Goal: Transaction & Acquisition: Purchase product/service

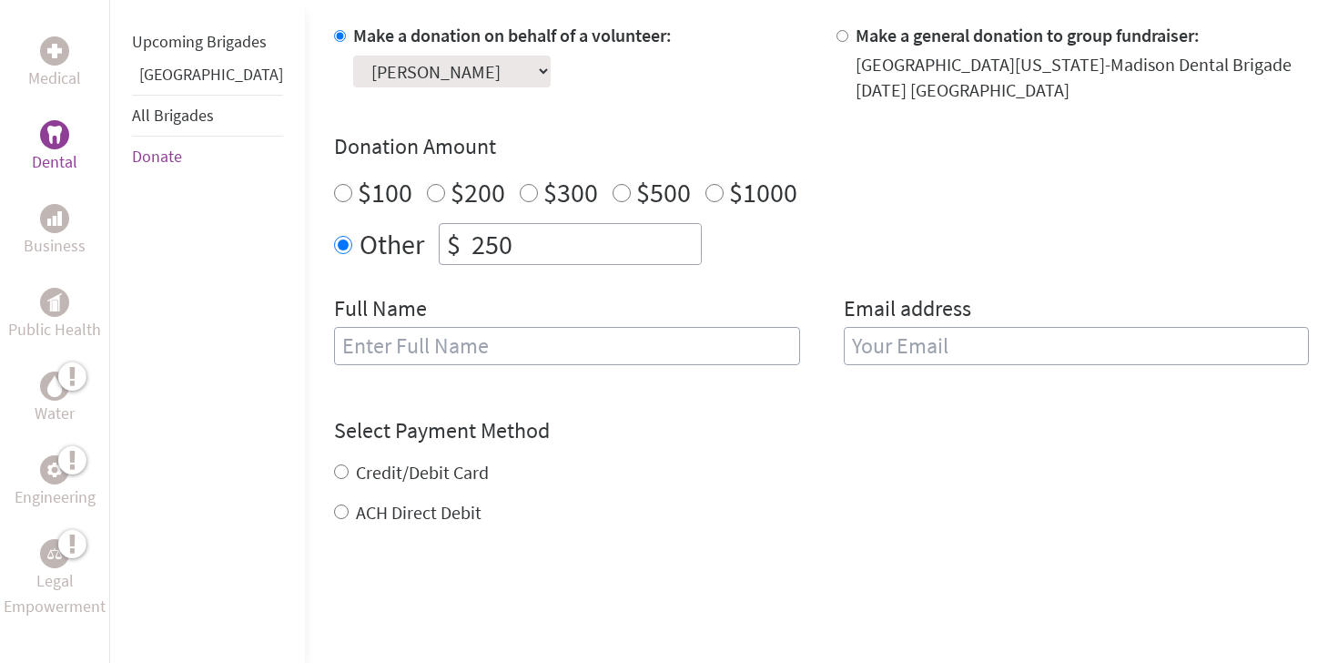
scroll to position [567, 0]
click at [594, 334] on input "text" at bounding box center [567, 344] width 466 height 38
type input "[PERSON_NAME]"
type input "m"
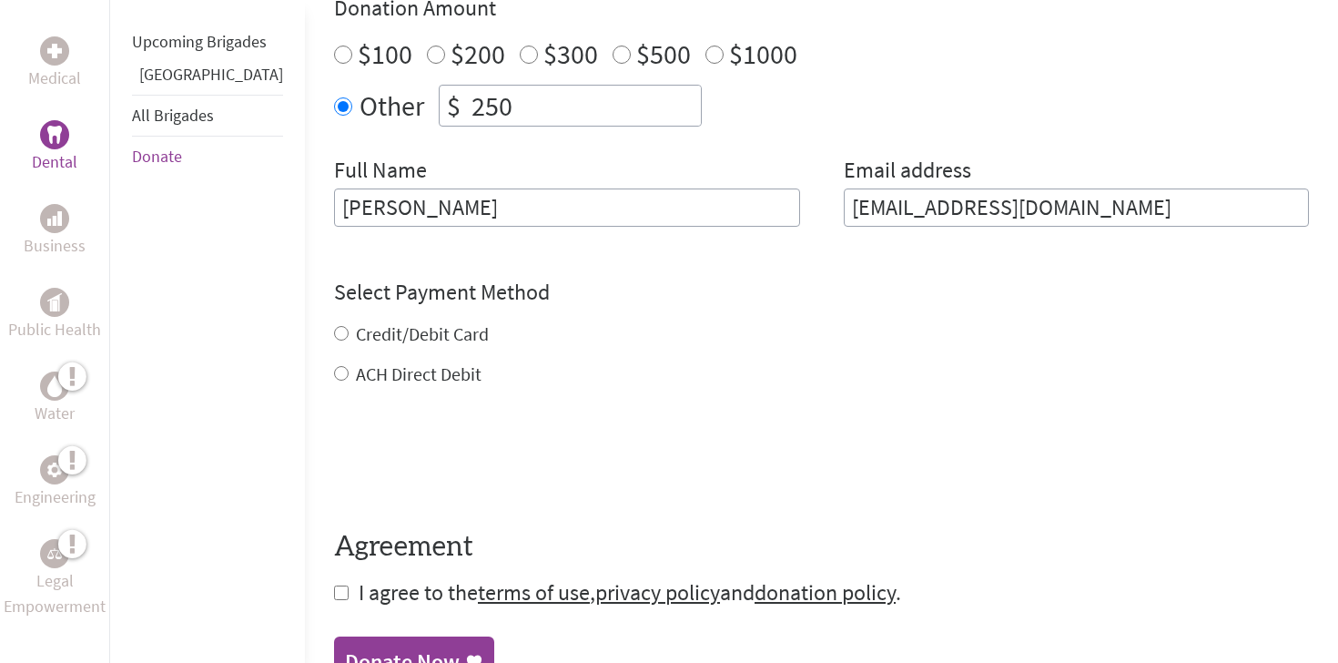
scroll to position [705, 0]
type input "[EMAIL_ADDRESS][DOMAIN_NAME]"
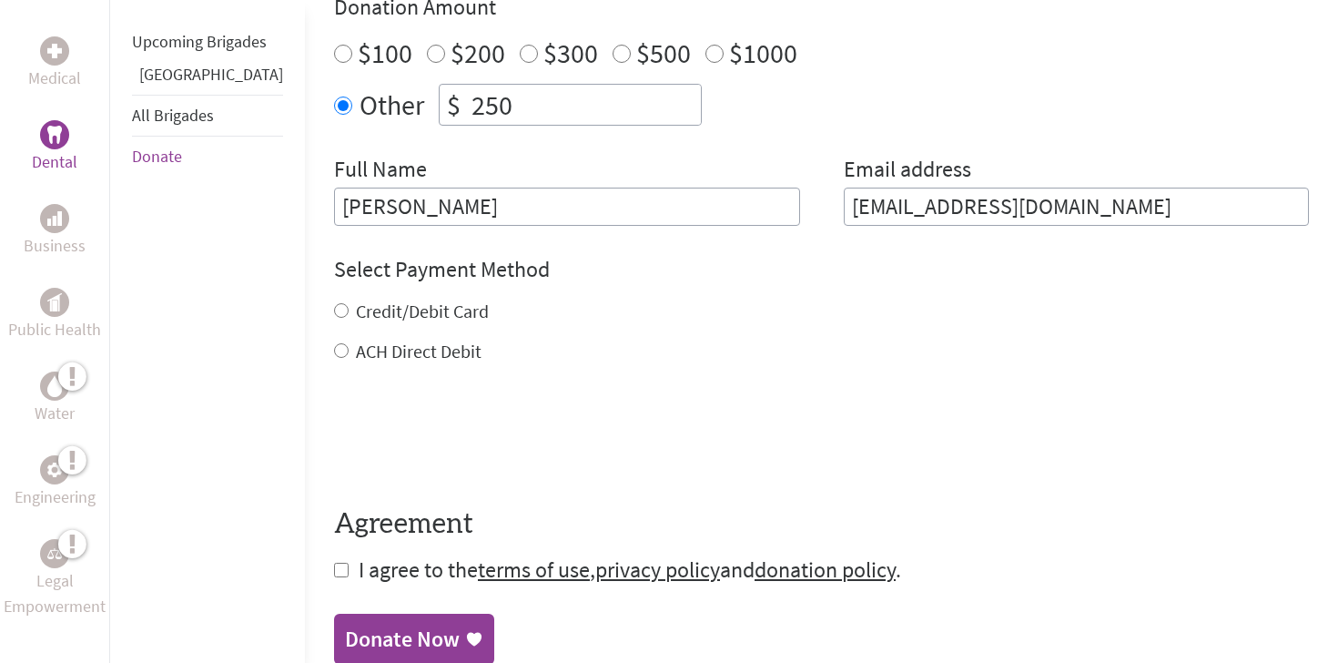
click at [334, 324] on div "Credit/Debit Card ACH Direct Debit" at bounding box center [821, 332] width 975 height 66
click at [356, 302] on label "Credit/Debit Card" at bounding box center [422, 311] width 133 height 23
click at [334, 303] on input "Credit/Debit Card" at bounding box center [341, 310] width 15 height 15
radio input "true"
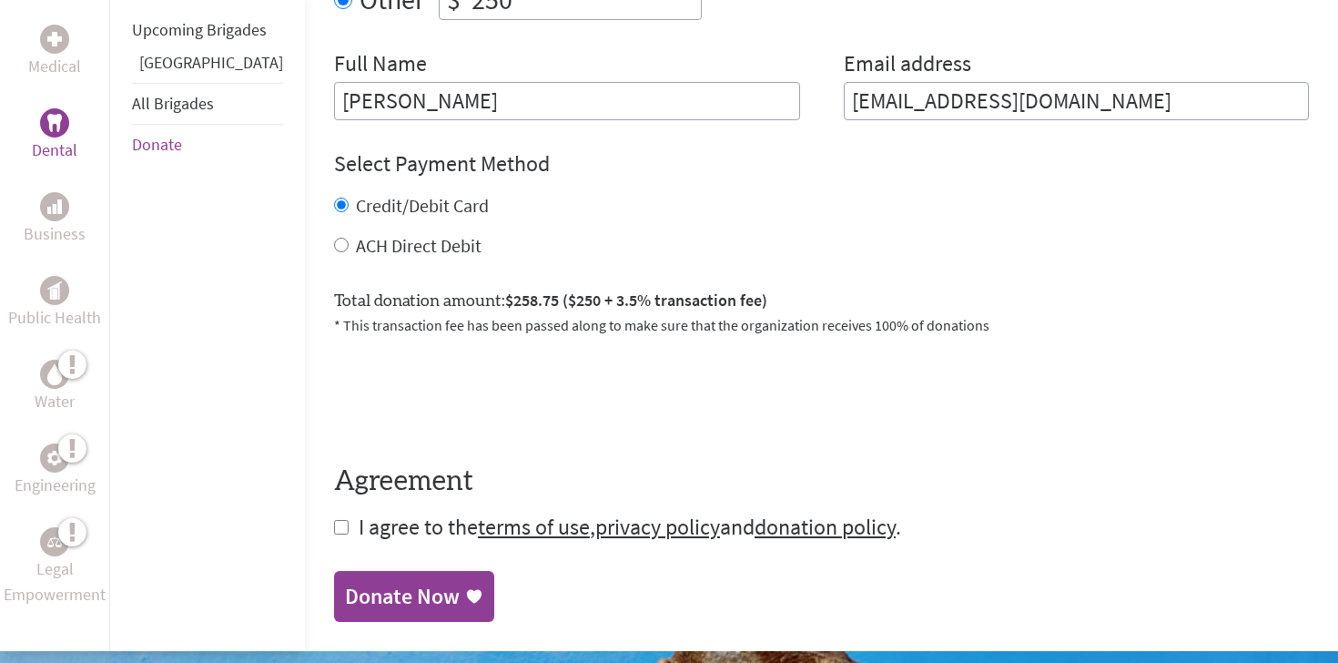
scroll to position [841, 0]
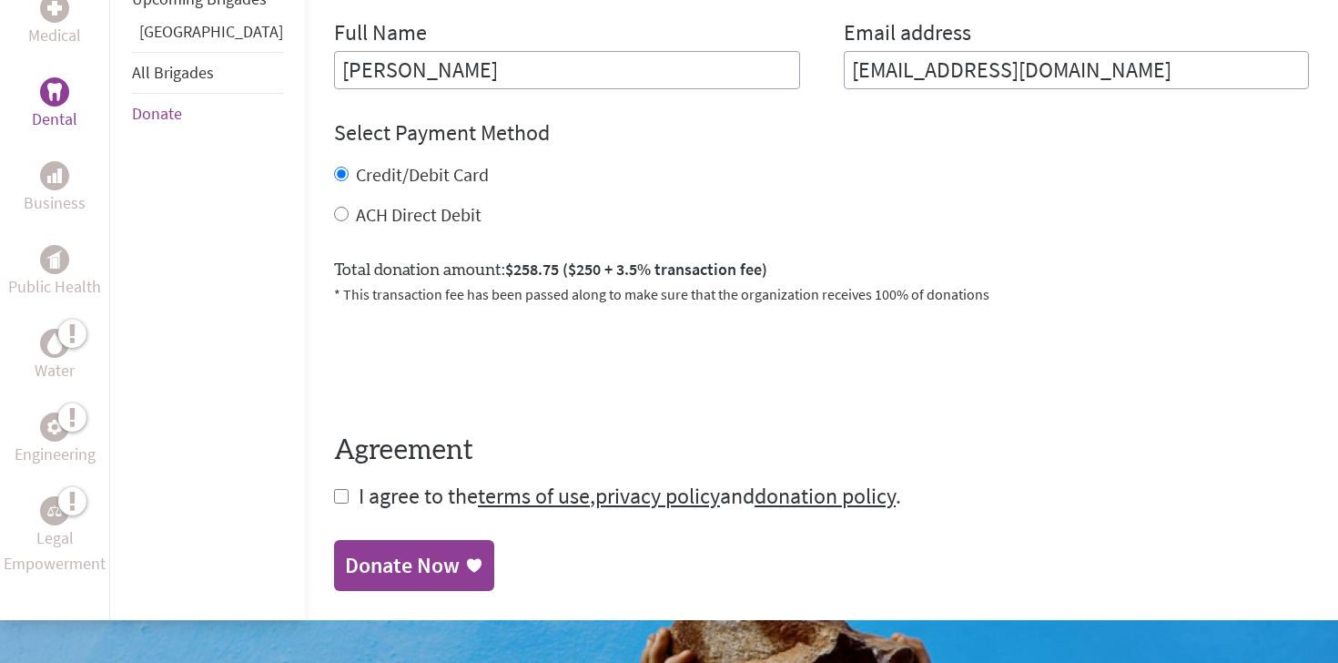
click at [356, 213] on label "ACH Direct Debit" at bounding box center [419, 214] width 126 height 23
click at [336, 213] on input "ACH Direct Debit" at bounding box center [341, 214] width 15 height 15
radio input "true"
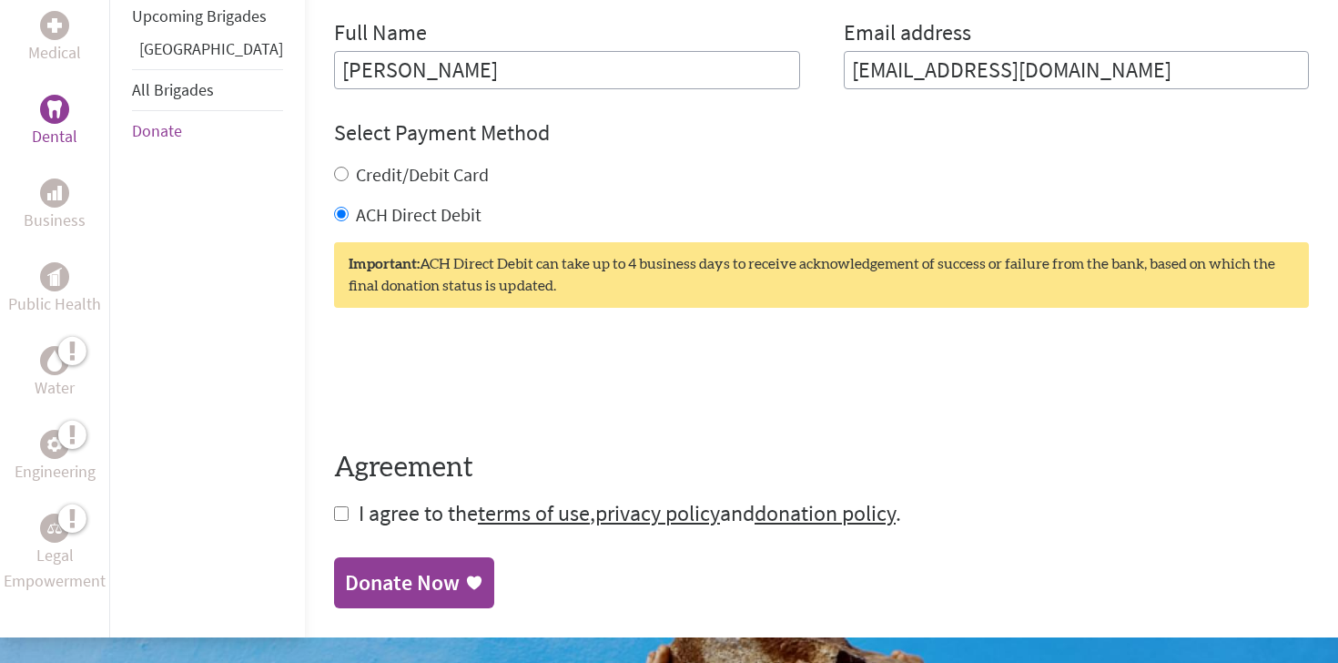
click at [356, 183] on label "Credit/Debit Card" at bounding box center [422, 174] width 133 height 23
click at [334, 181] on input "Credit/Debit Card" at bounding box center [341, 174] width 15 height 15
radio input "true"
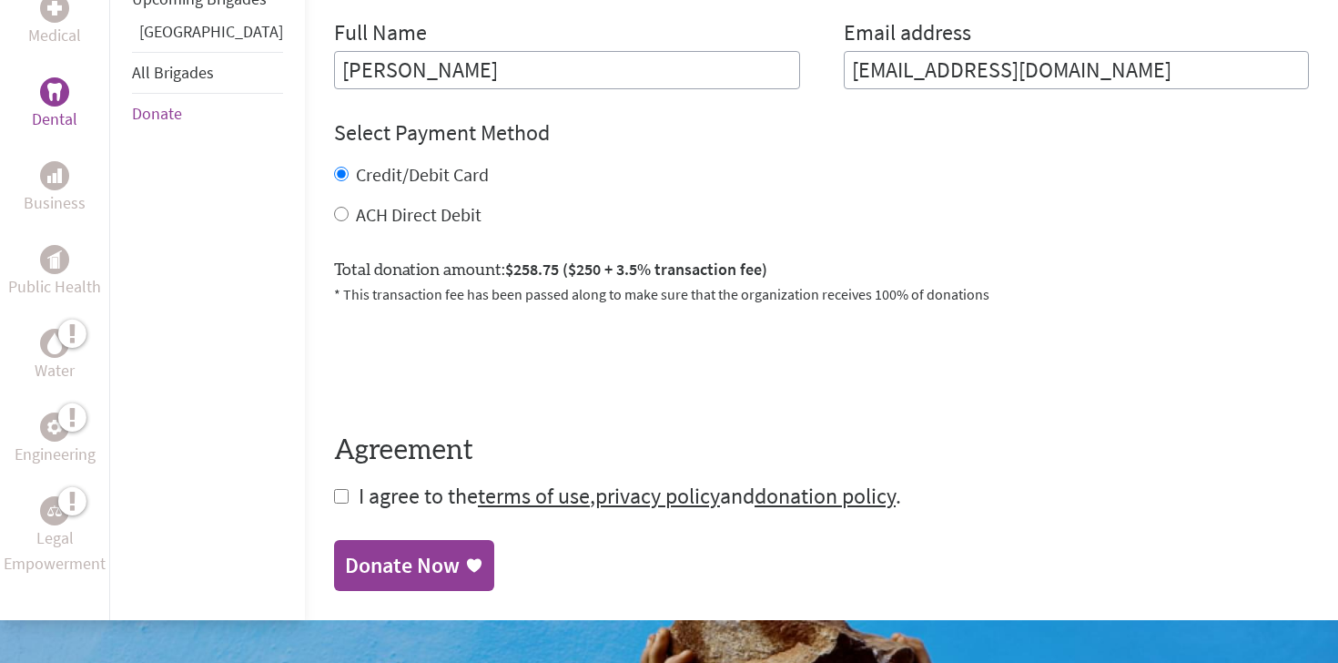
click at [356, 208] on label "ACH Direct Debit" at bounding box center [419, 214] width 126 height 23
click at [334, 208] on input "ACH Direct Debit" at bounding box center [341, 214] width 15 height 15
radio input "true"
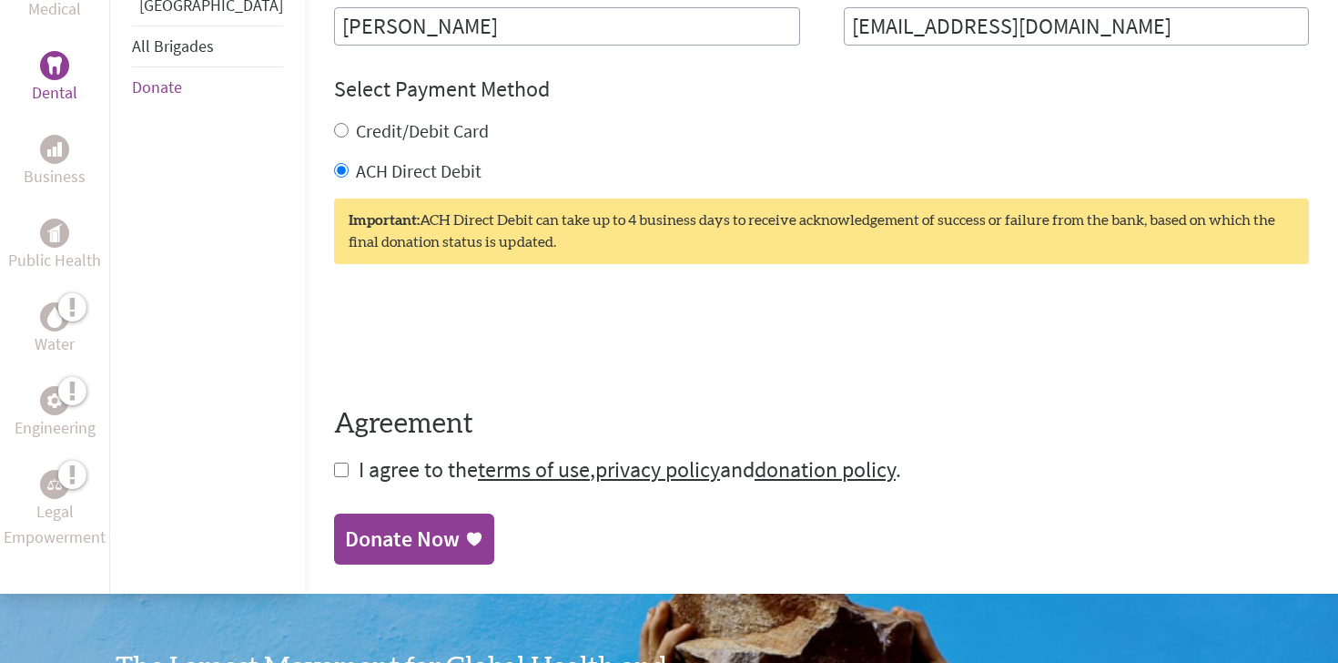
scroll to position [889, 0]
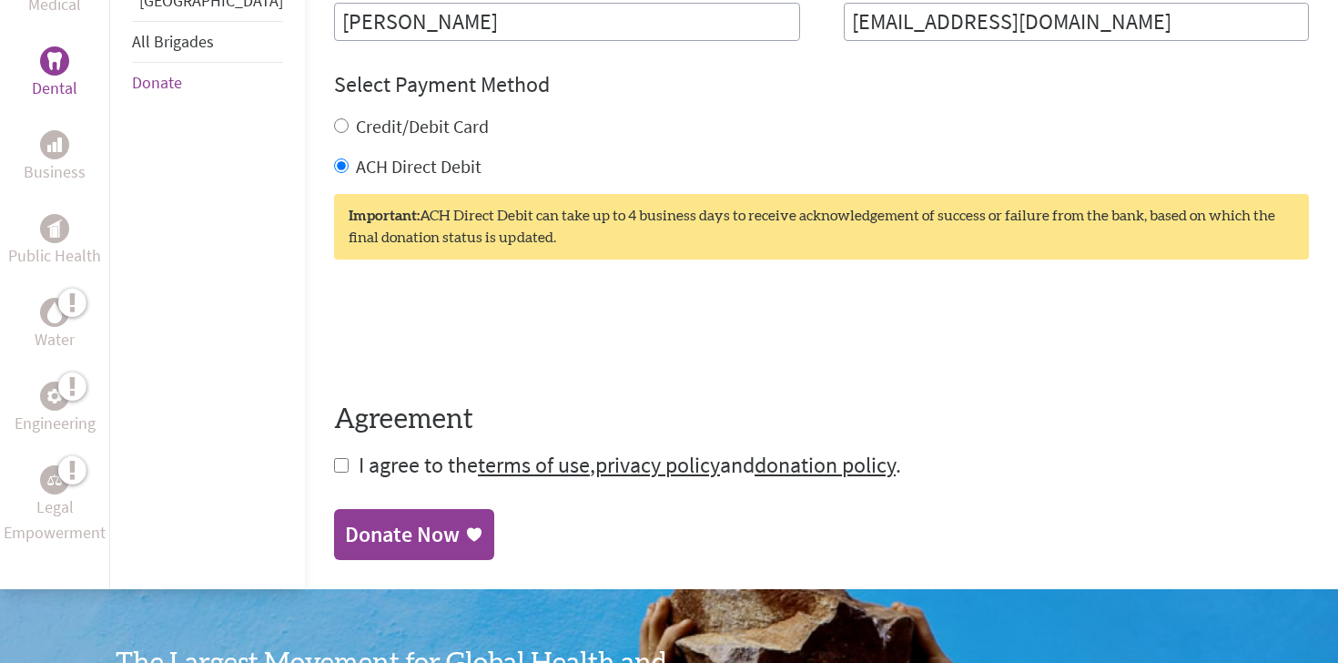
click at [334, 468] on form "Make a donation on behalf of a volunteer: Select a volunteer... Anna Laboda Ava…" at bounding box center [821, 89] width 975 height 781
click at [334, 464] on input "checkbox" at bounding box center [341, 465] width 15 height 15
checkbox input "true"
click at [345, 533] on div "Donate Now" at bounding box center [402, 536] width 115 height 29
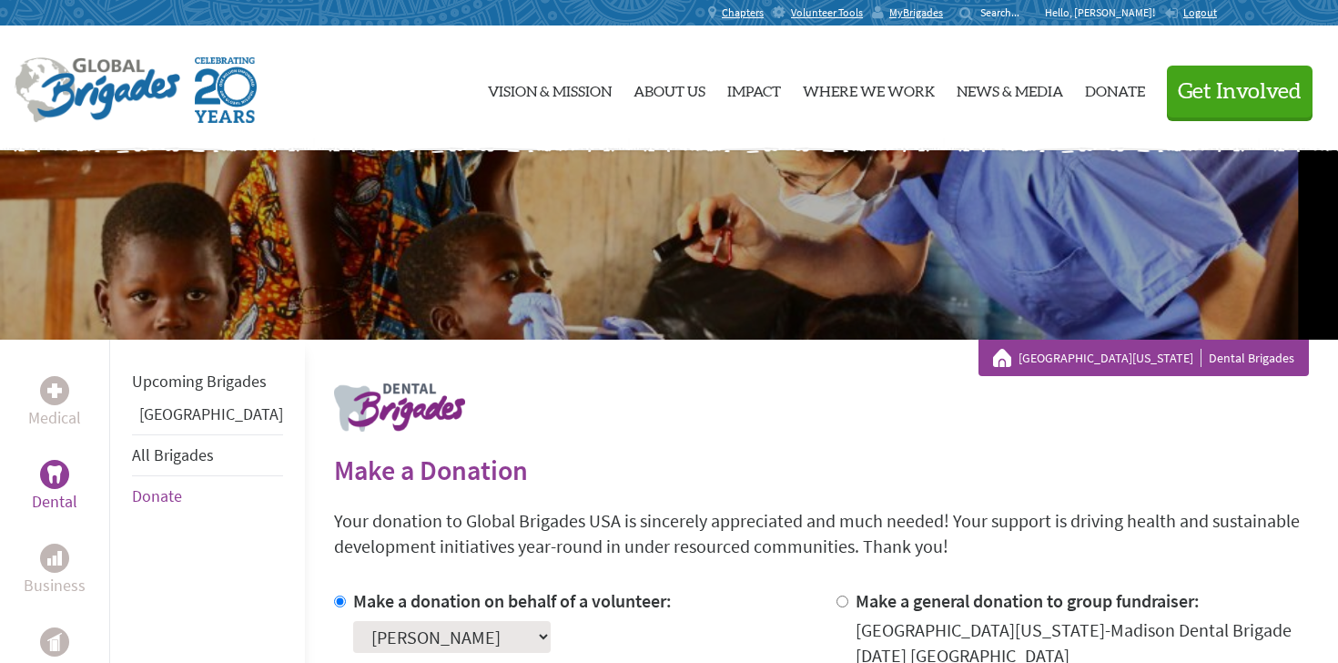
scroll to position [11, 0]
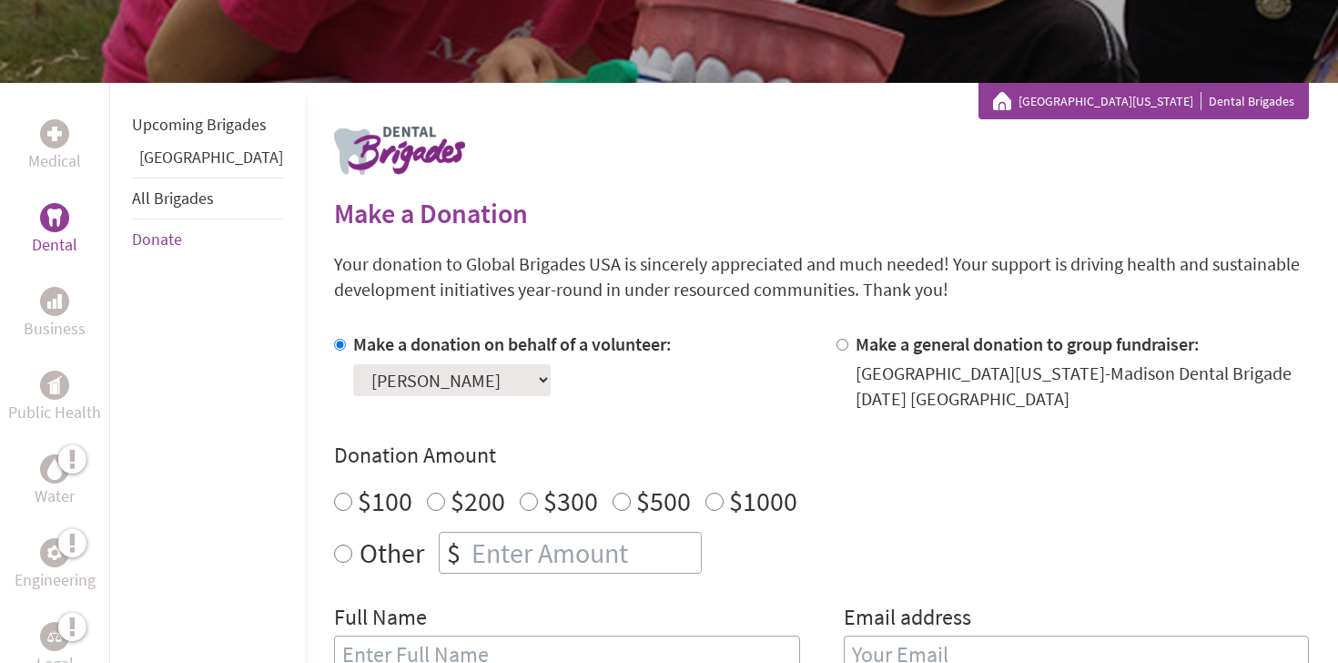
scroll to position [258, 0]
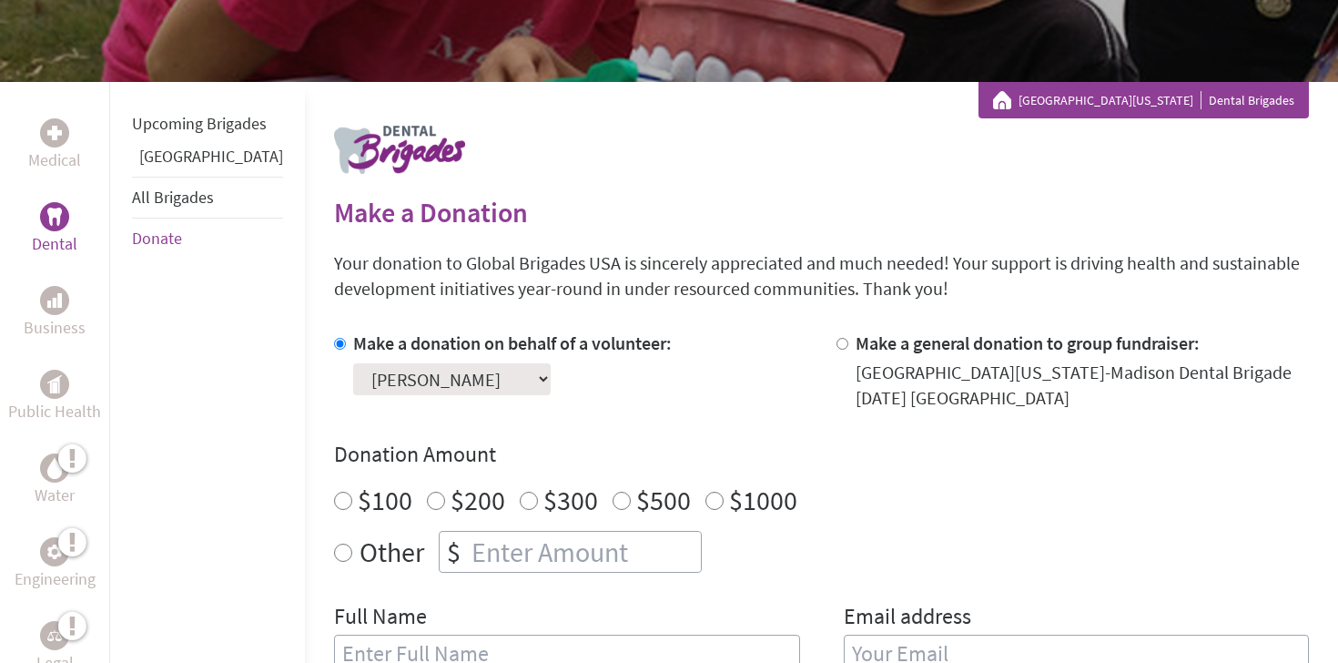
click at [50, 231] on p "Dental" at bounding box center [55, 243] width 46 height 25
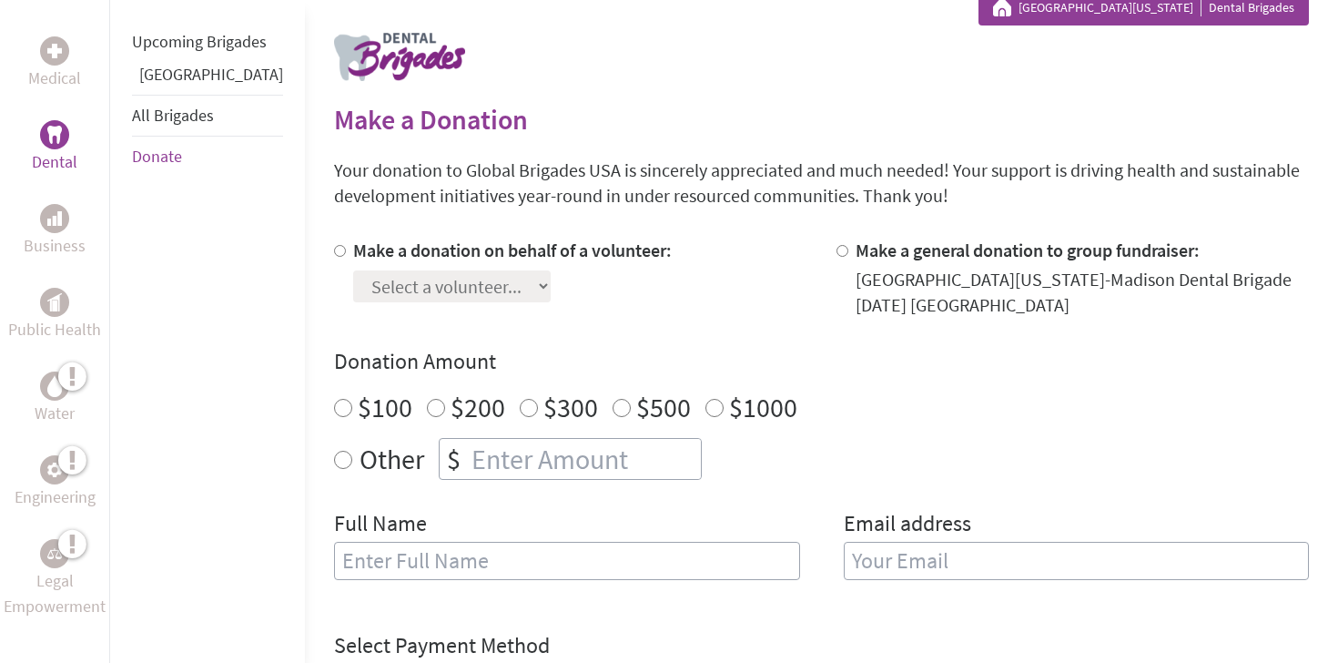
scroll to position [330, 0]
